Goal: Entertainment & Leisure: Consume media (video, audio)

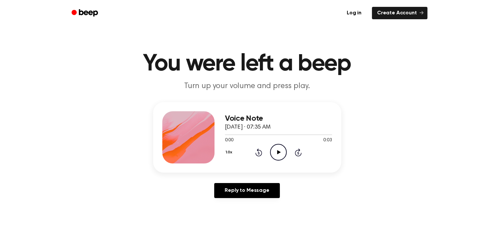
click at [280, 153] on icon at bounding box center [279, 152] width 4 height 4
click at [278, 153] on icon "Pause Audio" at bounding box center [278, 152] width 17 height 17
click at [278, 153] on icon at bounding box center [279, 152] width 4 height 4
drag, startPoint x: 278, startPoint y: 153, endPoint x: 248, endPoint y: 100, distance: 60.9
click at [248, 100] on main "You were left a beep Turn up your volume and press play. Voice Note [DATE] · 07…" at bounding box center [247, 201] width 494 height 403
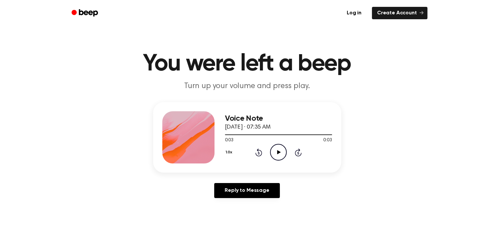
drag, startPoint x: 289, startPoint y: 149, endPoint x: 280, endPoint y: 158, distance: 13.2
click at [280, 158] on div "1.0x Rewind 5 seconds Play Audio Skip 5 seconds" at bounding box center [278, 152] width 107 height 17
click at [281, 155] on icon "Play Audio" at bounding box center [278, 152] width 17 height 17
click at [283, 153] on icon "Play Audio" at bounding box center [278, 152] width 17 height 17
click at [278, 155] on icon "Pause Audio" at bounding box center [278, 152] width 17 height 17
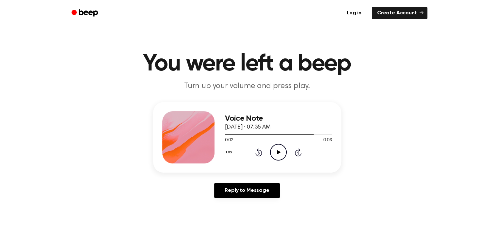
click at [273, 154] on icon "Play Audio" at bounding box center [278, 152] width 17 height 17
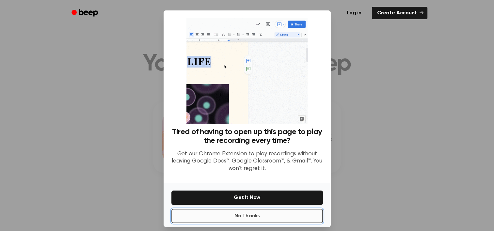
click at [256, 217] on button "No Thanks" at bounding box center [247, 216] width 152 height 14
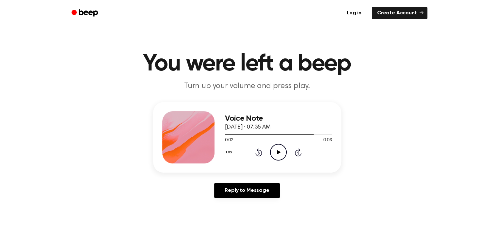
click at [278, 157] on icon "Play Audio" at bounding box center [278, 152] width 17 height 17
